Goal: Task Accomplishment & Management: Manage account settings

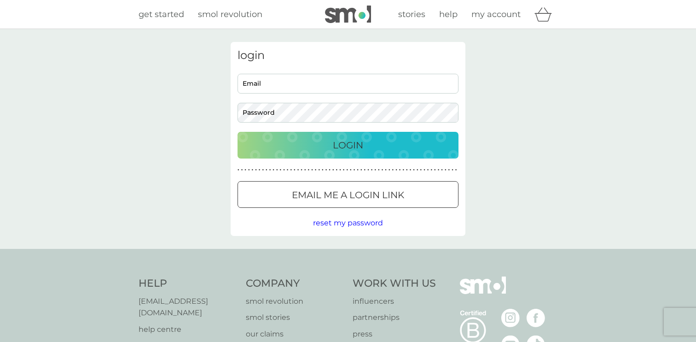
click at [311, 82] on input "Email" at bounding box center [347, 84] width 221 height 20
type input "liamrae+smol@gmail.com"
click at [338, 144] on p "Login" at bounding box center [348, 145] width 30 height 15
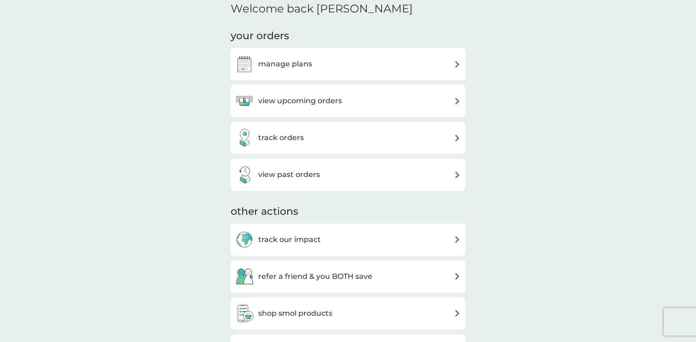
scroll to position [114, 0]
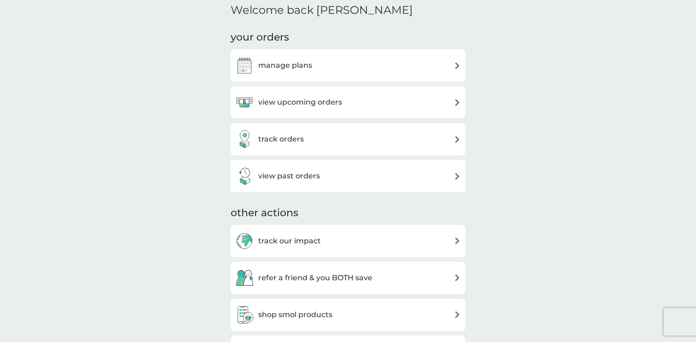
click at [288, 178] on h3 "view past orders" at bounding box center [289, 176] width 62 height 12
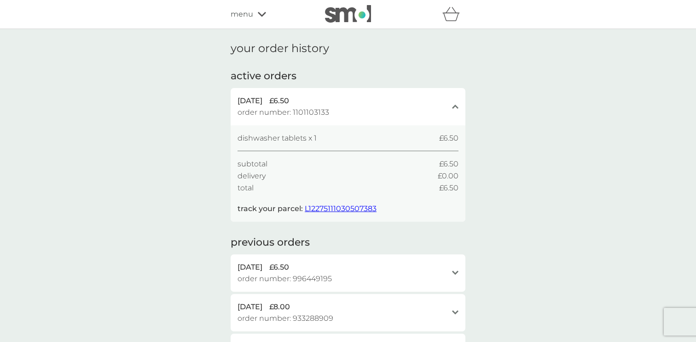
click at [339, 211] on span "L12275111030507383" at bounding box center [341, 208] width 72 height 9
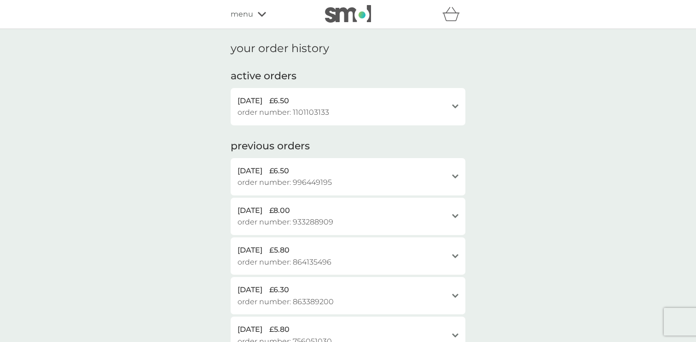
click at [409, 102] on div "[DATE] £6.50" at bounding box center [342, 101] width 210 height 12
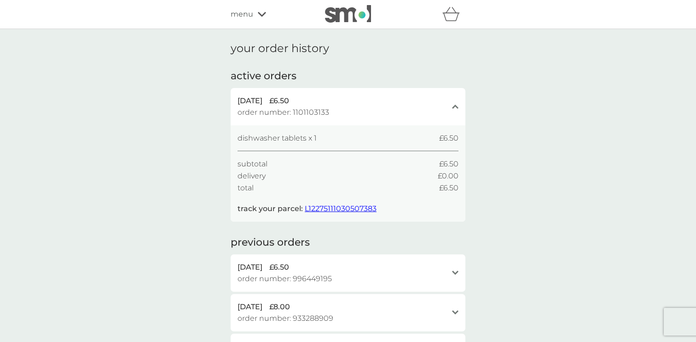
click at [409, 102] on div "[DATE] £6.50" at bounding box center [342, 101] width 210 height 12
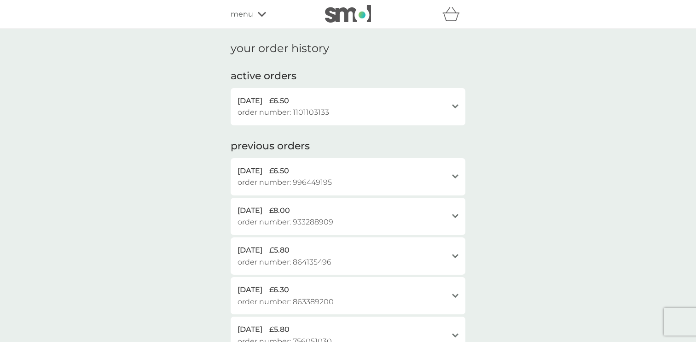
click at [351, 12] on img at bounding box center [348, 13] width 46 height 17
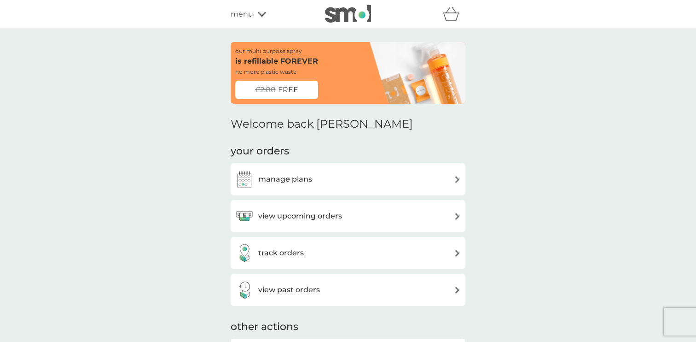
click at [299, 179] on h3 "manage plans" at bounding box center [285, 179] width 54 height 12
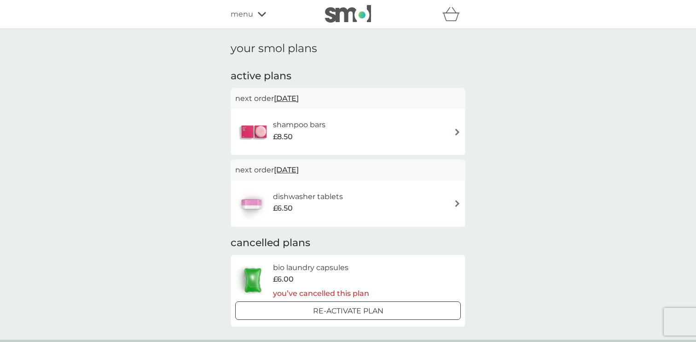
click at [373, 196] on div "dishwasher tablets £6.50" at bounding box center [348, 203] width 226 height 32
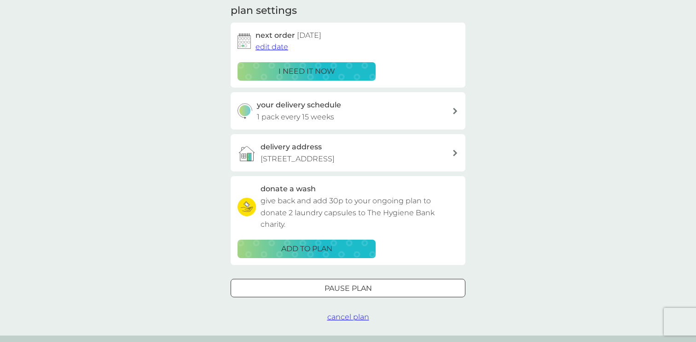
scroll to position [138, 0]
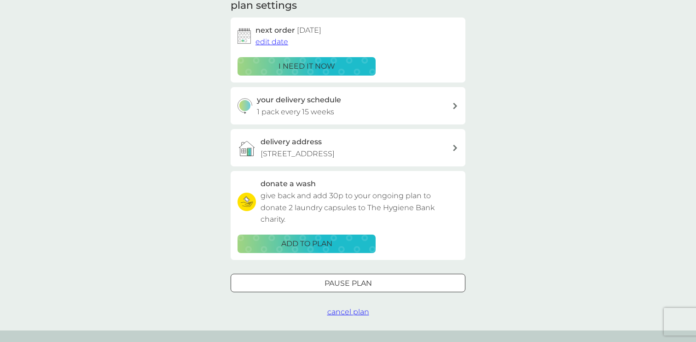
click at [344, 316] on span "cancel plan" at bounding box center [348, 311] width 42 height 9
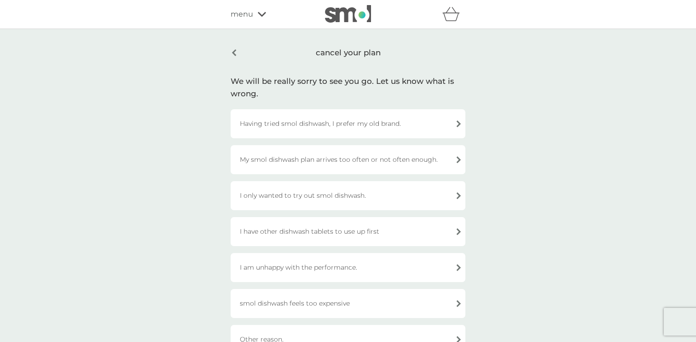
click at [335, 194] on div "I only wanted to try out smol dishwash." at bounding box center [348, 195] width 235 height 29
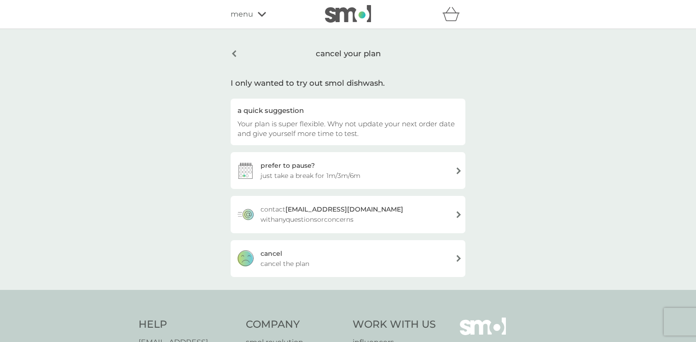
click at [288, 260] on span "cancel the plan" at bounding box center [285, 263] width 49 height 10
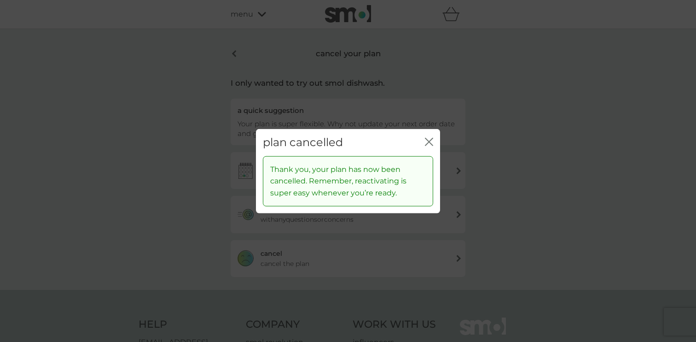
click at [433, 140] on icon "close" at bounding box center [429, 142] width 8 height 8
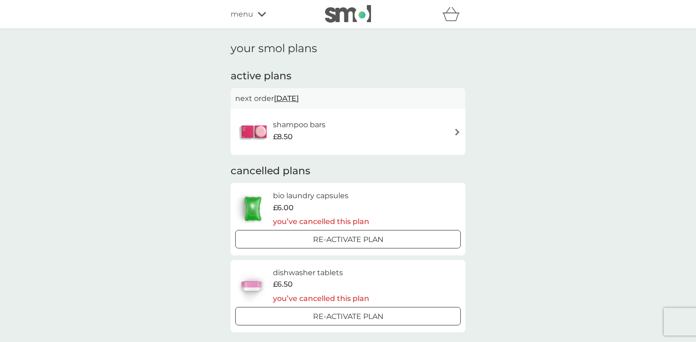
click at [365, 132] on div "shampoo bars £8.50" at bounding box center [348, 132] width 226 height 32
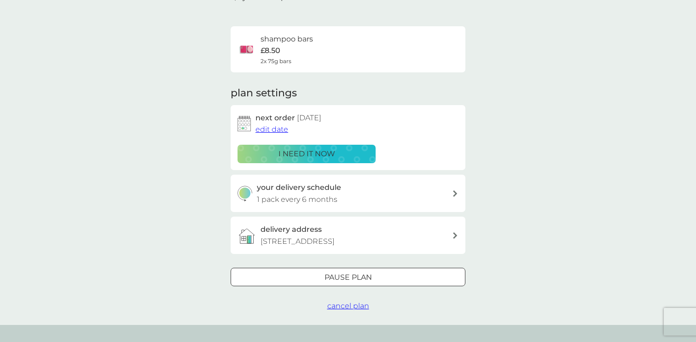
scroll to position [83, 0]
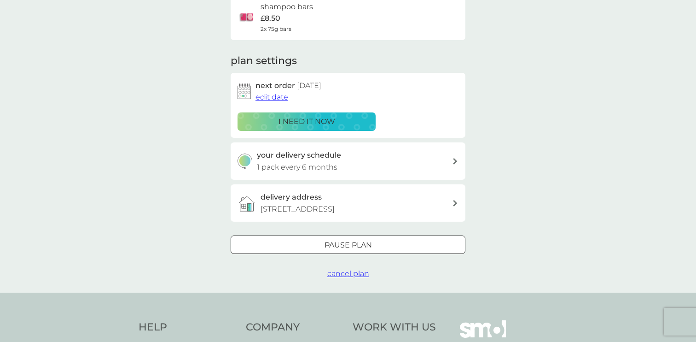
click at [348, 271] on span "cancel plan" at bounding box center [348, 273] width 42 height 9
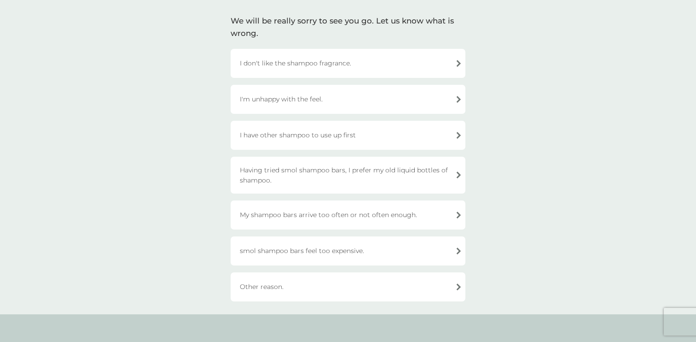
scroll to position [70, 0]
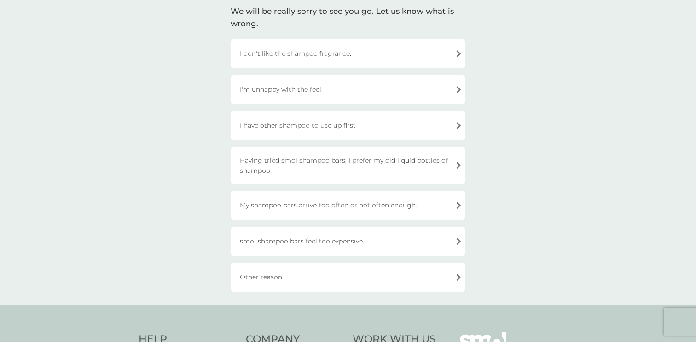
click at [290, 275] on div "Other reason." at bounding box center [348, 276] width 235 height 29
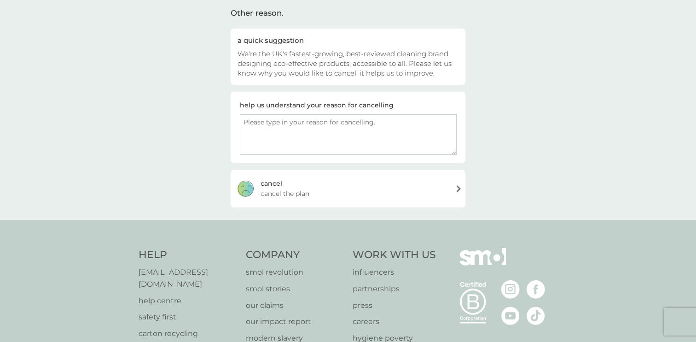
click at [322, 134] on textarea at bounding box center [348, 134] width 217 height 41
type textarea "Need a medicated shampoo due to new [MEDICAL_DATA]"
click at [388, 189] on div "[PERSON_NAME] the plan" at bounding box center [348, 188] width 235 height 37
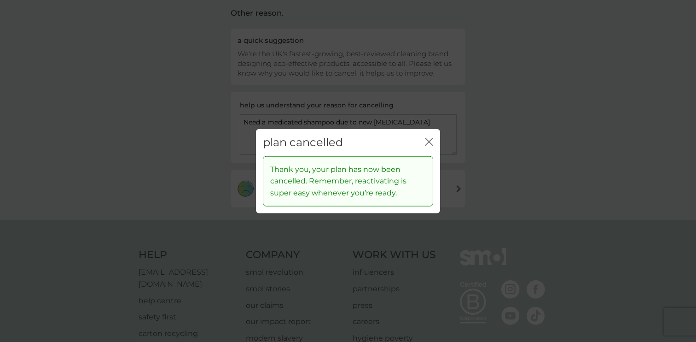
click at [434, 144] on div "plan cancelled close" at bounding box center [348, 142] width 184 height 27
click at [431, 143] on icon "close" at bounding box center [431, 141] width 4 height 7
